Goal: Find specific page/section: Find specific page/section

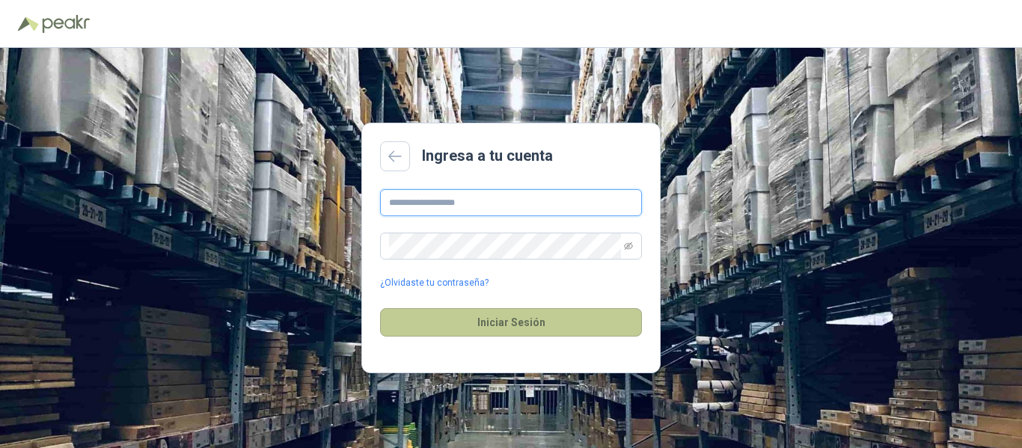
type input "**********"
click at [519, 326] on button "Iniciar Sesión" at bounding box center [511, 322] width 262 height 28
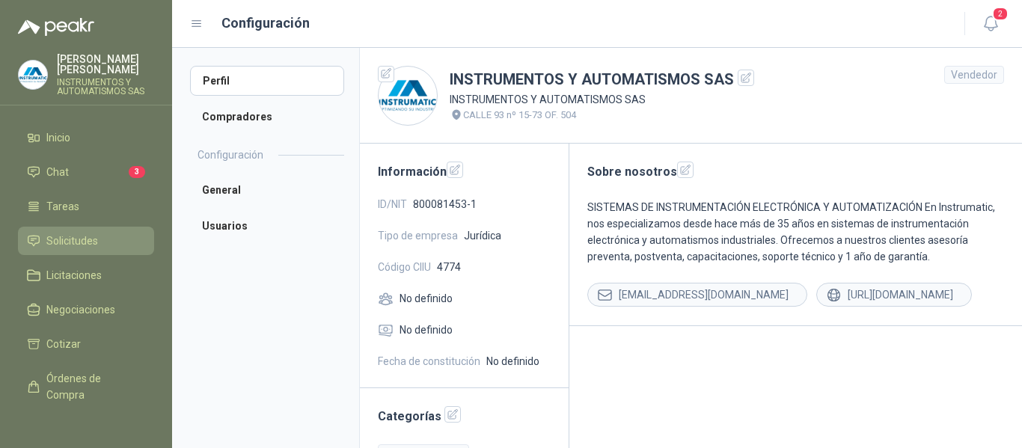
click at [61, 239] on span "Solicitudes" at bounding box center [72, 241] width 52 height 16
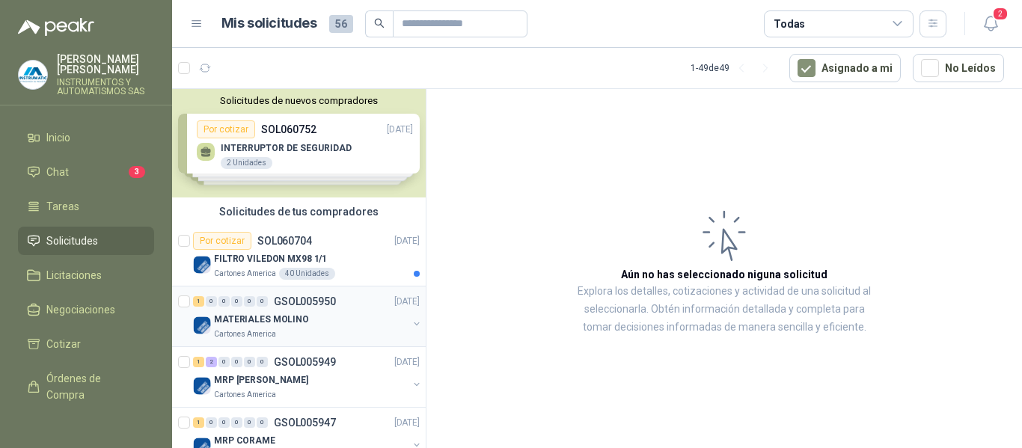
scroll to position [75, 0]
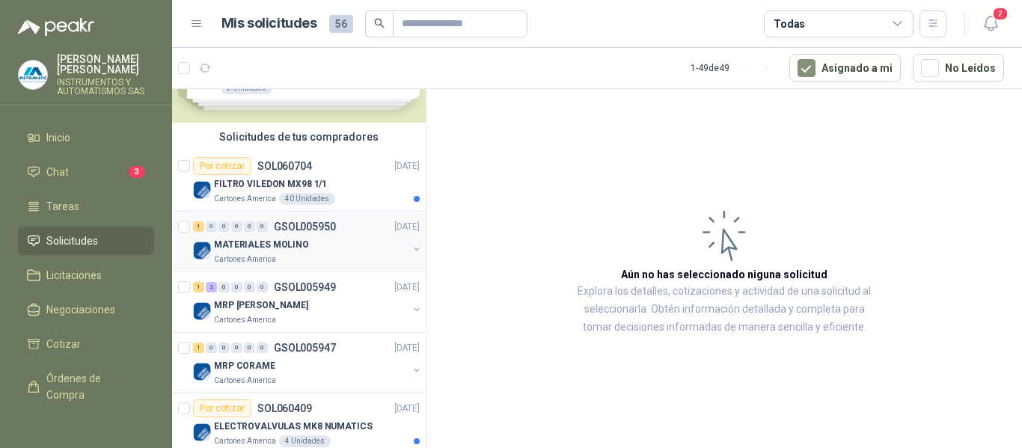
click at [235, 254] on p "Cartones America" at bounding box center [245, 260] width 62 height 12
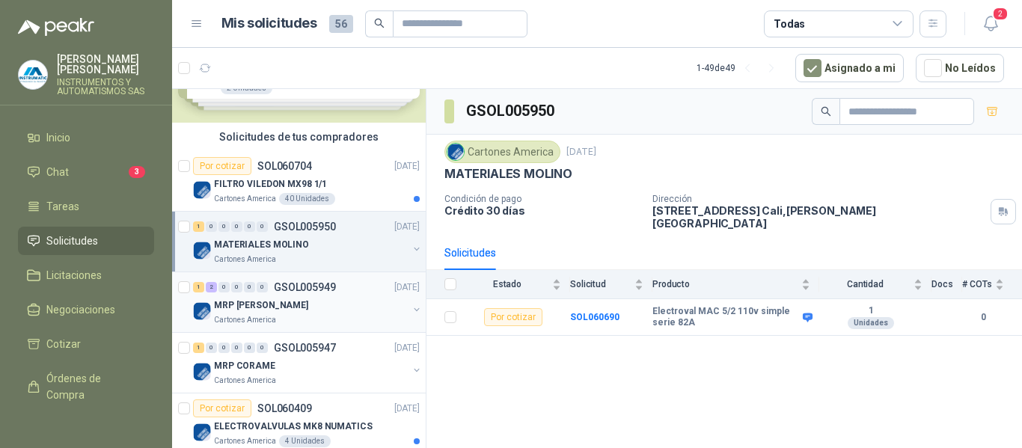
click at [238, 295] on div "1 2 0 0 0 0 GSOL005949 [DATE]" at bounding box center [308, 287] width 230 height 18
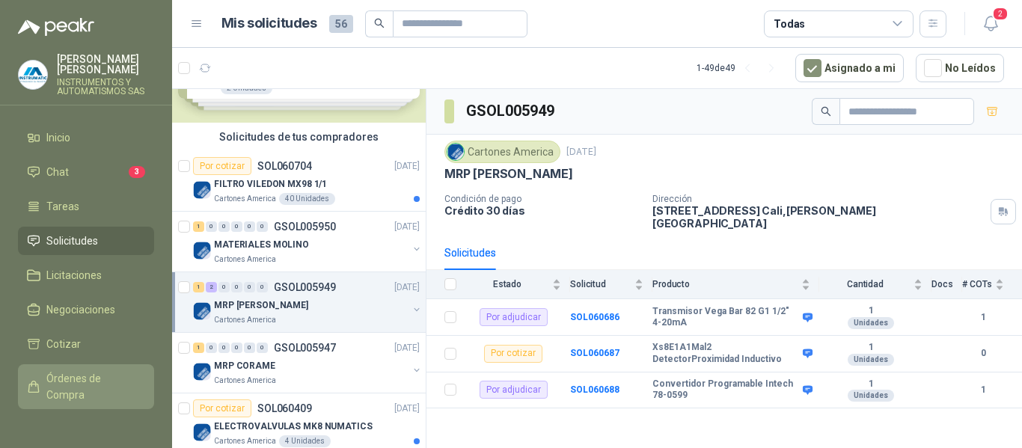
click at [70, 384] on span "Órdenes de Compra" at bounding box center [93, 386] width 94 height 33
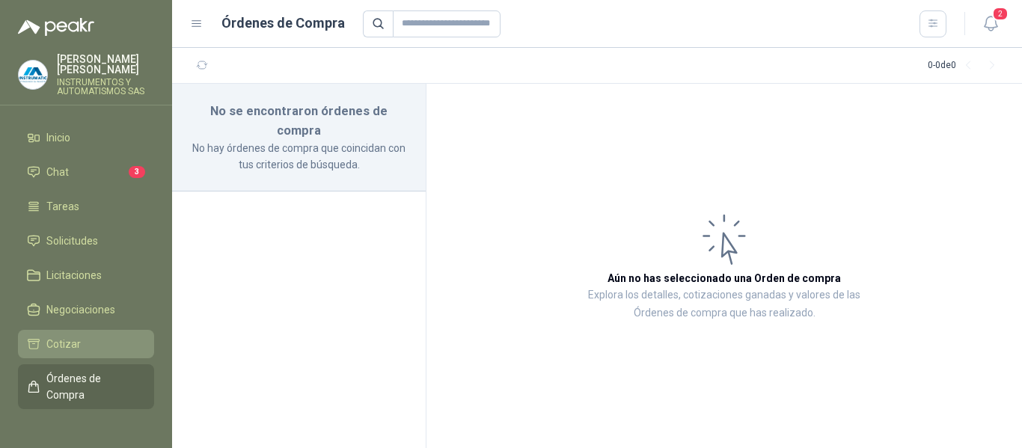
click at [75, 340] on span "Cotizar" at bounding box center [63, 344] width 34 height 16
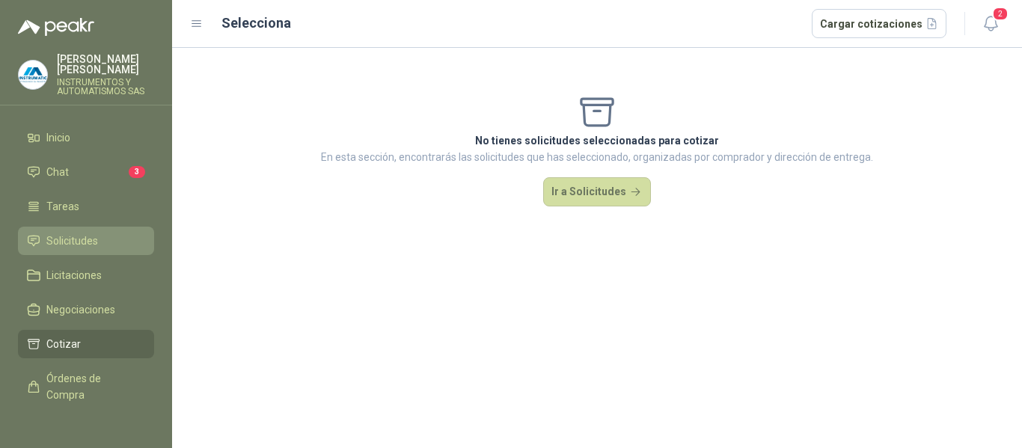
click at [57, 242] on span "Solicitudes" at bounding box center [72, 241] width 52 height 16
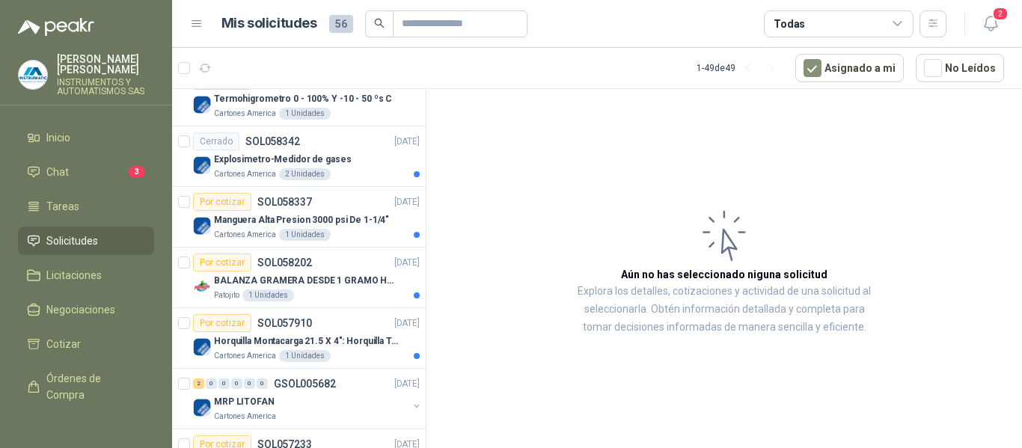
scroll to position [673, 0]
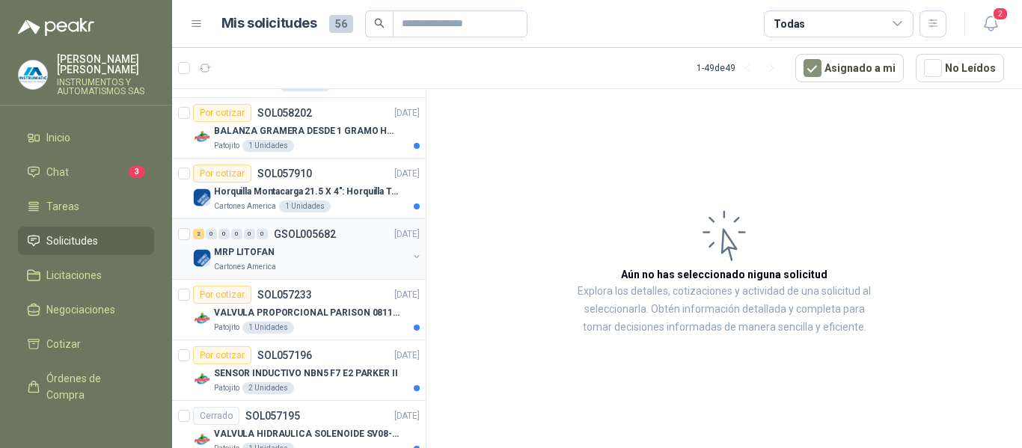
click at [254, 256] on p "MRP LITOFAN" at bounding box center [244, 252] width 61 height 14
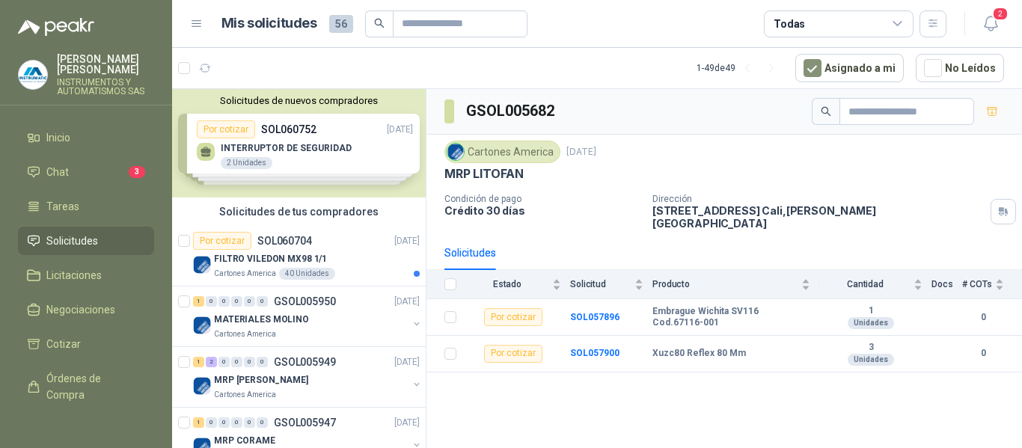
click at [75, 79] on p "INSTRUMENTOS Y AUTOMATISMOS SAS" at bounding box center [105, 87] width 97 height 18
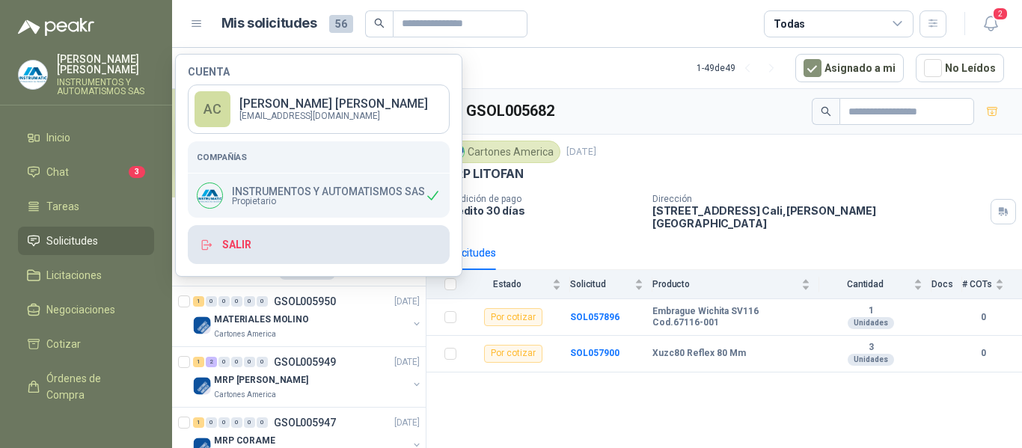
click at [225, 245] on button "Salir" at bounding box center [319, 244] width 262 height 39
